Goal: Task Accomplishment & Management: Manage account settings

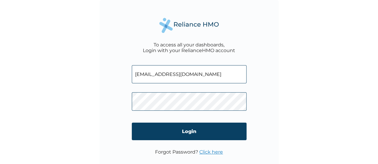
click at [209, 152] on link "Click here" at bounding box center [211, 153] width 24 height 6
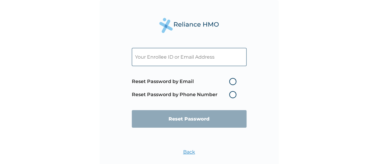
paste input "[EMAIL_ADDRESS][DOMAIN_NAME]"
click at [204, 64] on input "[EMAIL_ADDRESS][DOMAIN_NAME]" at bounding box center [189, 57] width 115 height 18
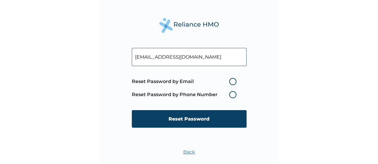
type input "[EMAIL_ADDRESS][DOMAIN_NAME]"
click at [232, 84] on label "Reset Password by Email" at bounding box center [185, 81] width 107 height 7
click at [230, 84] on input "Reset Password by Email" at bounding box center [226, 82] width 10 height 10
radio input "true"
drag, startPoint x: 214, startPoint y: 127, endPoint x: 219, endPoint y: 123, distance: 6.1
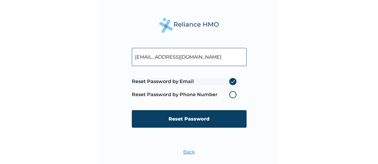
click at [219, 123] on input "Reset Password" at bounding box center [189, 119] width 115 height 18
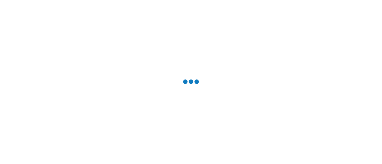
click at [219, 123] on div at bounding box center [191, 82] width 382 height 164
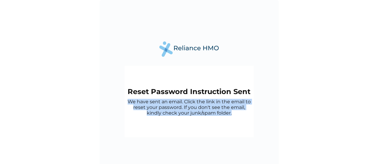
drag, startPoint x: 125, startPoint y: 102, endPoint x: 247, endPoint y: 116, distance: 122.0
click at [247, 116] on div "Reset Password Instruction Sent We have sent an email. Click the link in the em…" at bounding box center [188, 102] width 129 height 72
copy p "We have sent an email. Click the link in the email to reset your password. If y…"
